Goal: Information Seeking & Learning: Learn about a topic

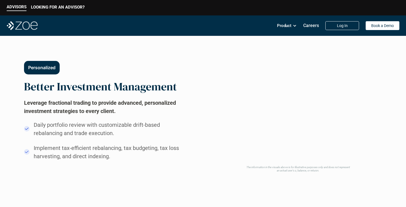
scroll to position [280, 0]
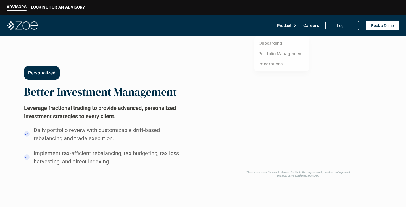
click at [295, 28] on div "Product" at bounding box center [287, 25] width 20 height 11
click at [276, 53] on link "Portfolio Management" at bounding box center [280, 53] width 44 height 5
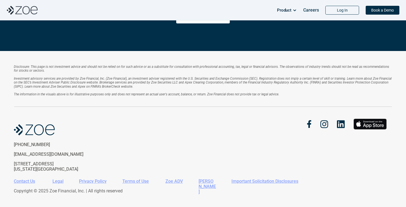
scroll to position [1247, 0]
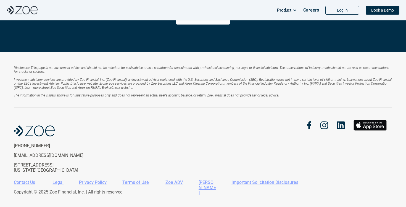
click at [176, 181] on link "Zoe ADV" at bounding box center [173, 182] width 17 height 5
click at [176, 182] on link "Zoe ADV" at bounding box center [173, 182] width 17 height 5
click at [203, 181] on link "[PERSON_NAME]" at bounding box center [206, 188] width 17 height 16
click at [171, 183] on link "Zoe ADV" at bounding box center [173, 182] width 17 height 5
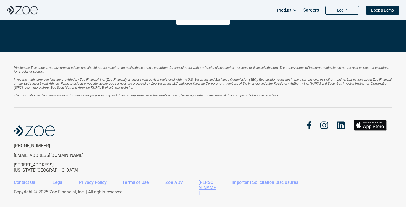
click at [58, 182] on link "Legal" at bounding box center [57, 182] width 11 height 5
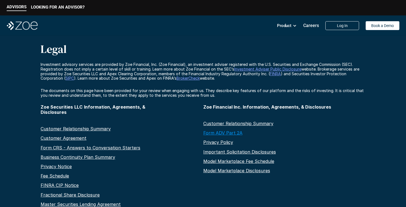
click at [214, 132] on link "Form ADV Part 2A" at bounding box center [222, 133] width 39 height 6
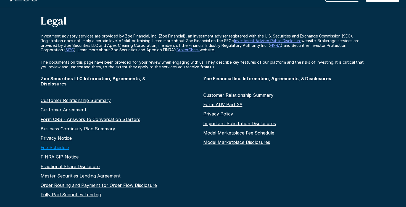
click at [59, 145] on link "Fee Schedule" at bounding box center [55, 148] width 28 height 6
click at [76, 107] on link "Customer Agreement" at bounding box center [64, 110] width 46 height 6
click at [246, 94] on link "Customer Relationship Summary" at bounding box center [238, 95] width 70 height 6
click at [236, 121] on link "Important Solicitation Disclosures" at bounding box center [239, 124] width 73 height 6
